Goal: Find specific page/section

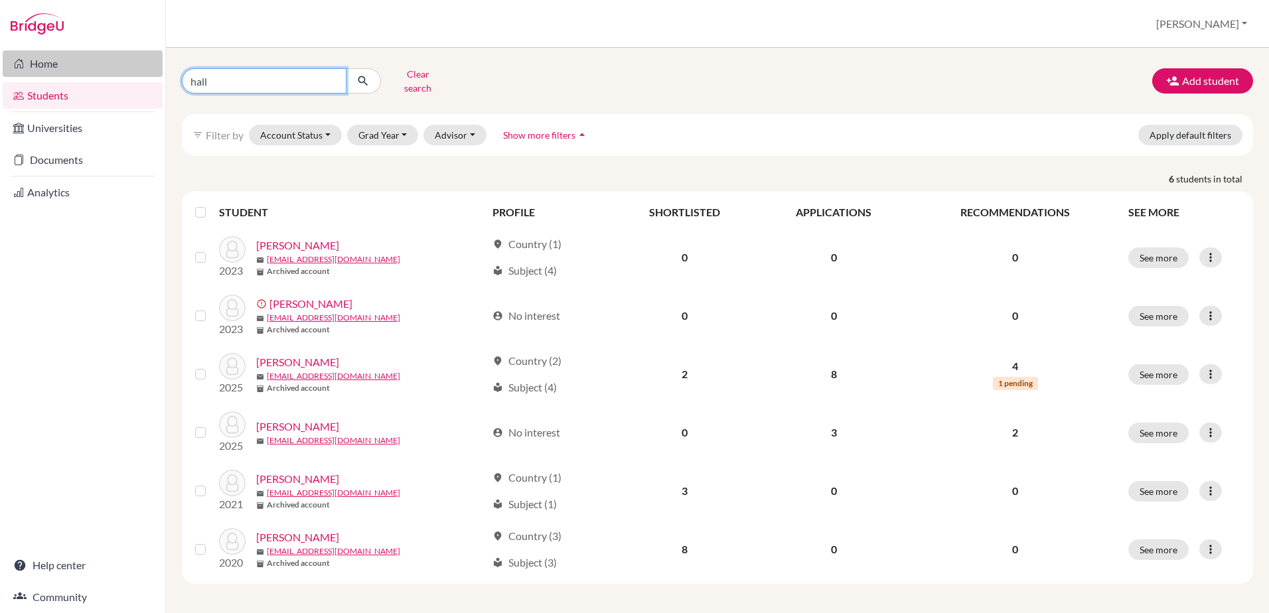
drag, startPoint x: 242, startPoint y: 75, endPoint x: 59, endPoint y: 56, distance: 183.4
click at [59, 56] on div "Home Students Universities Documents Analytics Help center Community Students o…" at bounding box center [634, 306] width 1269 height 613
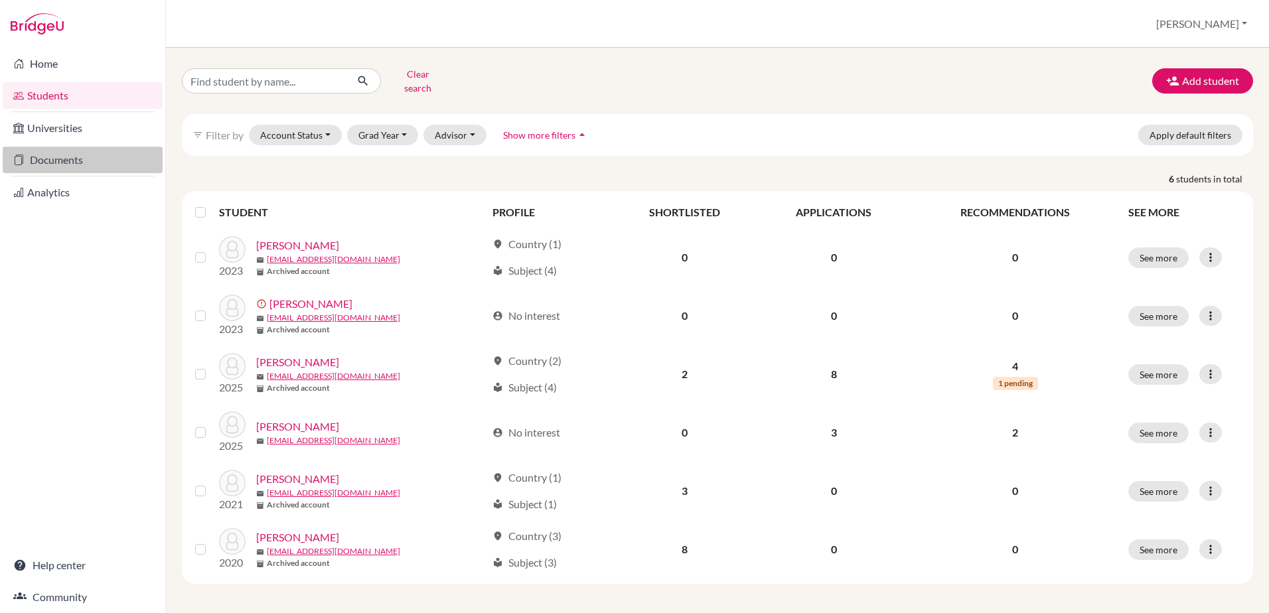
click at [82, 157] on link "Documents" at bounding box center [83, 160] width 160 height 27
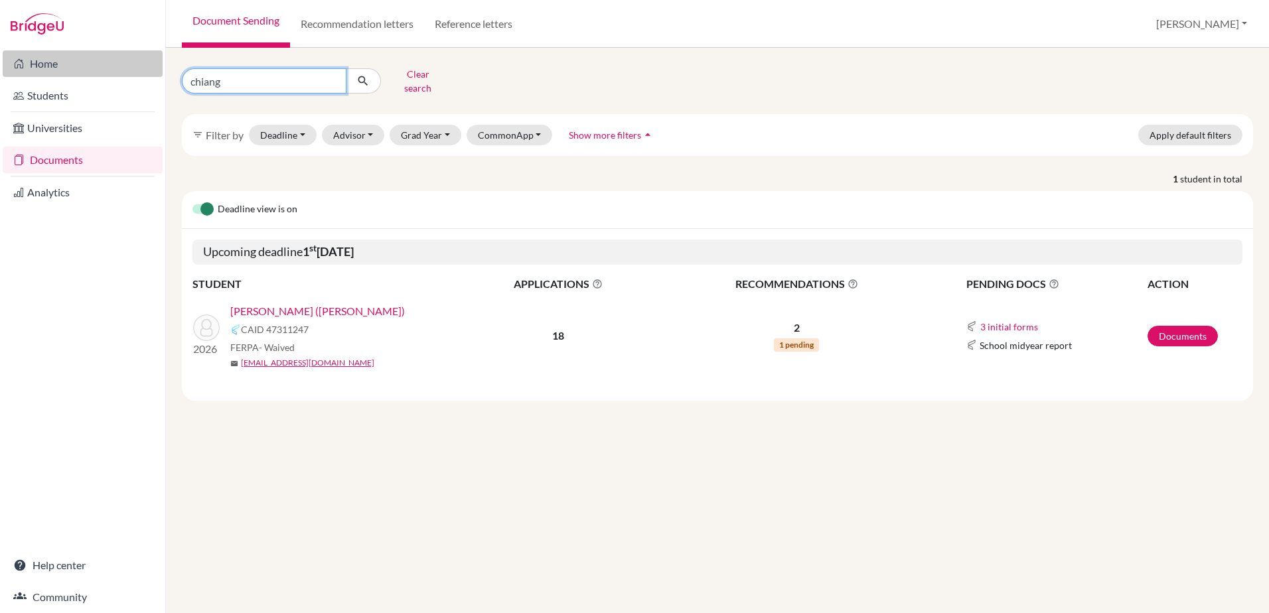
drag, startPoint x: 220, startPoint y: 80, endPoint x: 60, endPoint y: 60, distance: 161.8
click at [60, 60] on div "Home Students Universities Documents Analytics Help center Community Document S…" at bounding box center [634, 306] width 1269 height 613
type input "fang"
click button "submit" at bounding box center [363, 80] width 35 height 25
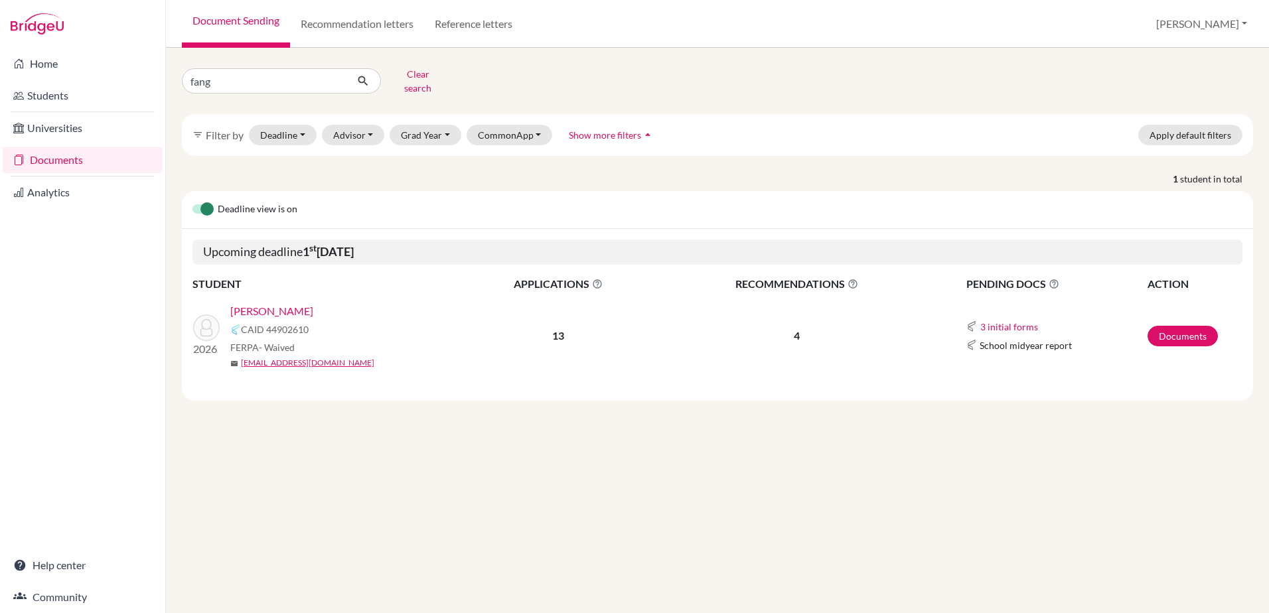
click at [282, 305] on link "[PERSON_NAME]" at bounding box center [271, 311] width 83 height 16
